Goal: Task Accomplishment & Management: Complete application form

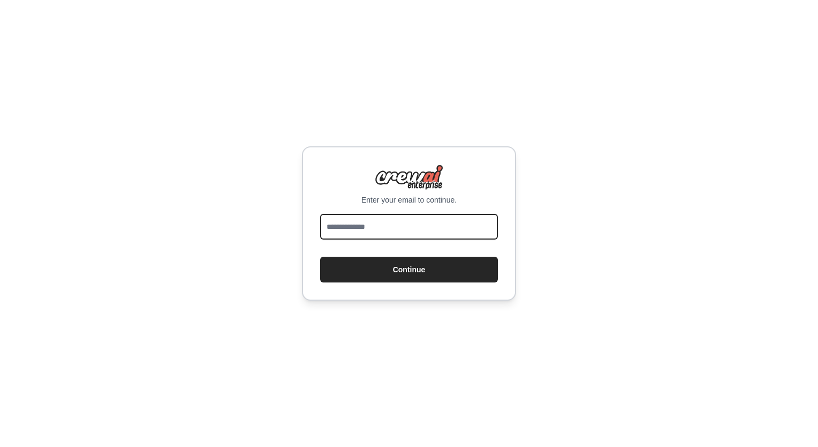
click at [411, 232] on input "email" at bounding box center [409, 227] width 178 height 26
click at [374, 230] on input "email" at bounding box center [409, 227] width 178 height 26
